Goal: Task Accomplishment & Management: Use online tool/utility

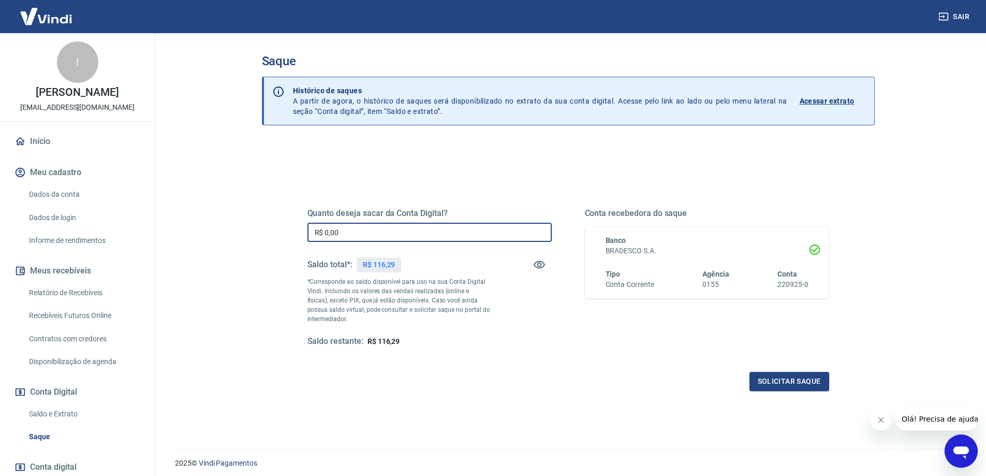
click at [378, 240] on input "R$ 0,00" at bounding box center [429, 231] width 244 height 19
type input "R$ 116,29"
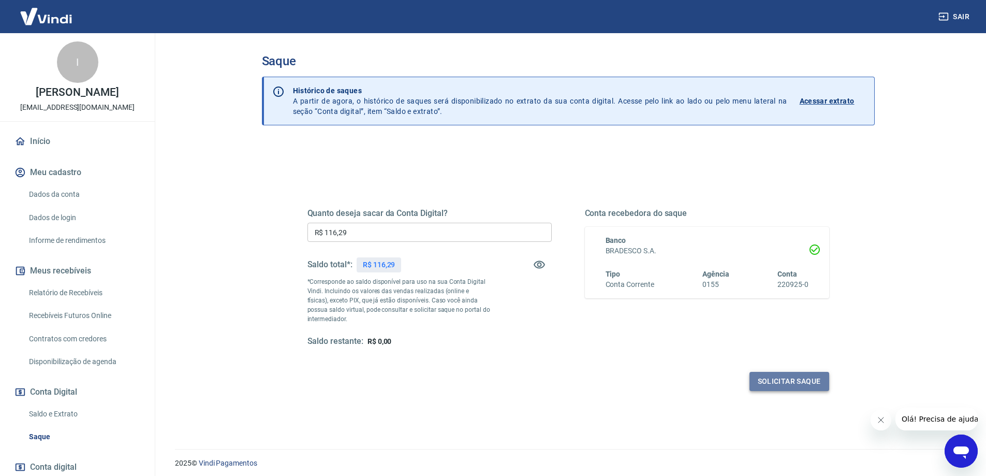
click at [792, 379] on button "Solicitar saque" at bounding box center [789, 381] width 80 height 19
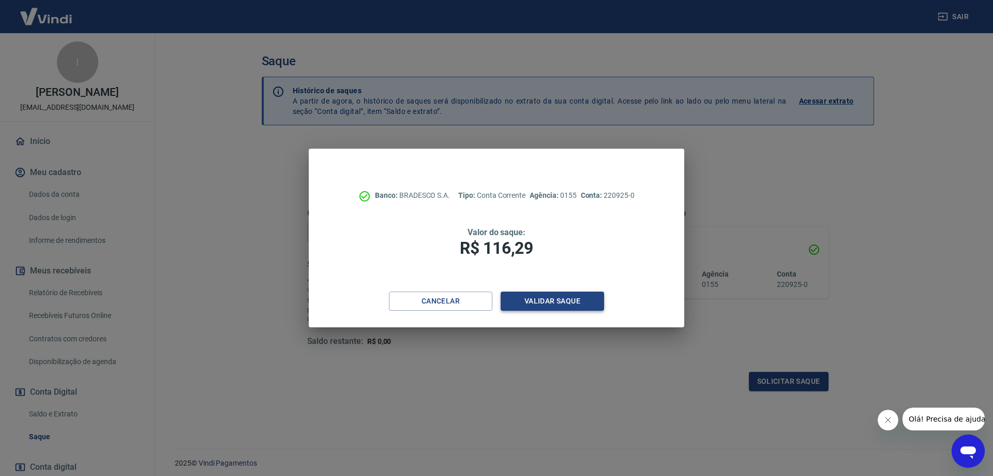
click at [572, 302] on button "Validar saque" at bounding box center [552, 300] width 103 height 19
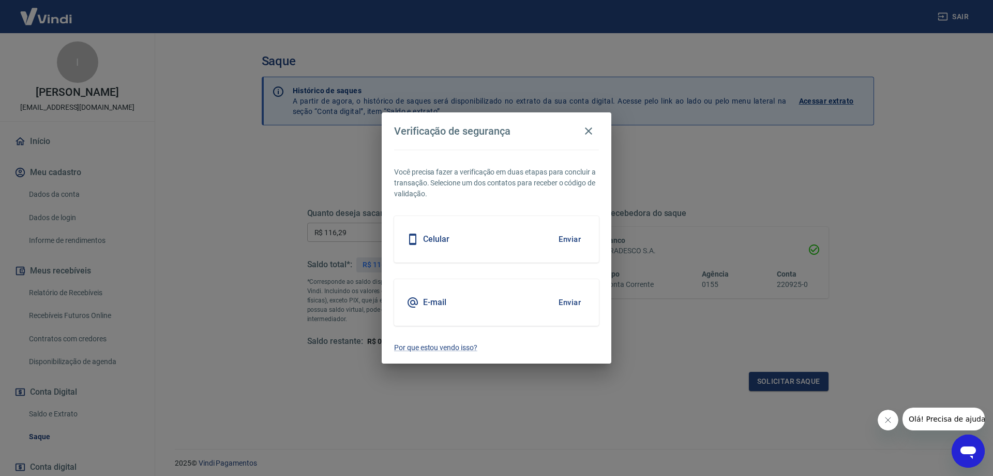
click at [579, 298] on button "Enviar" at bounding box center [570, 302] width 34 height 22
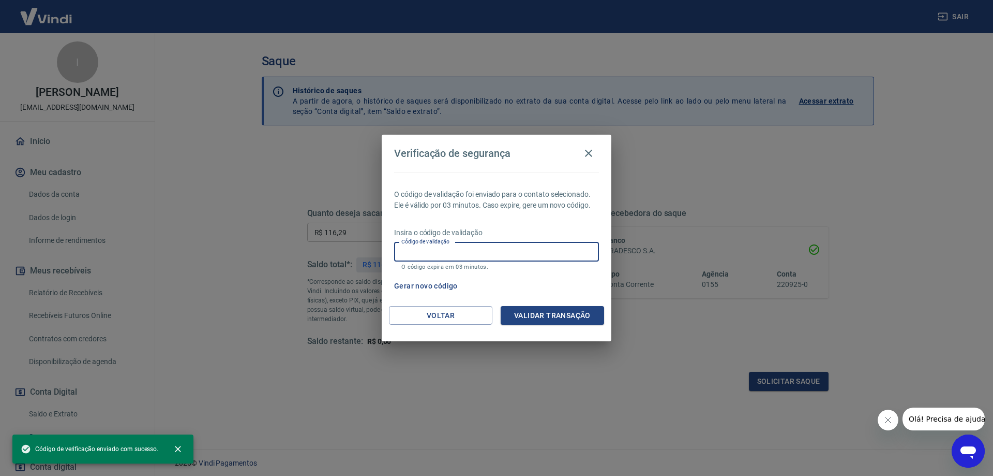
click at [487, 254] on input "Código de validação" at bounding box center [496, 251] width 205 height 19
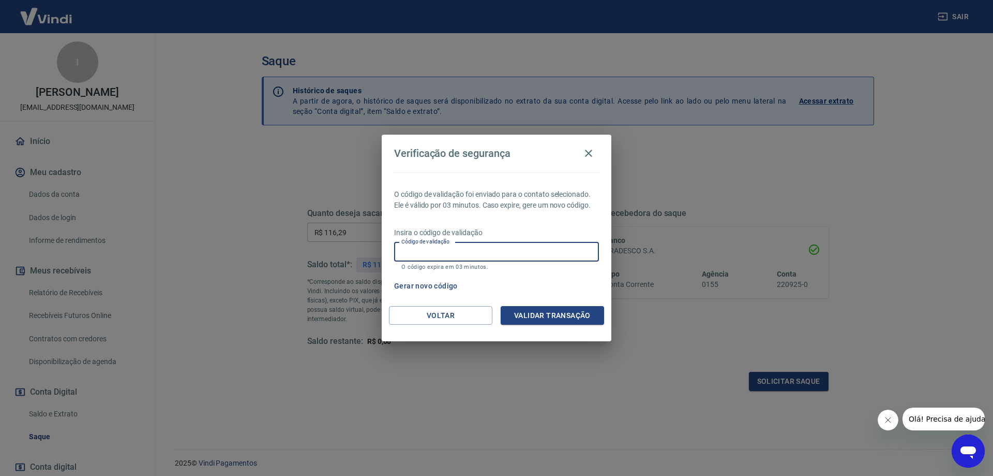
click at [473, 254] on input "Código de validação" at bounding box center [496, 251] width 205 height 19
type input "372347"
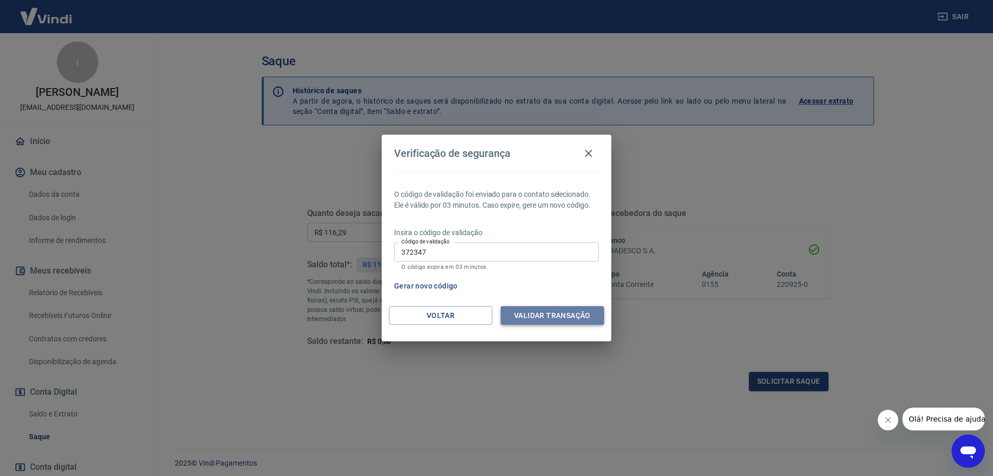
click at [561, 311] on button "Validar transação" at bounding box center [552, 315] width 103 height 19
